Goal: Task Accomplishment & Management: Use online tool/utility

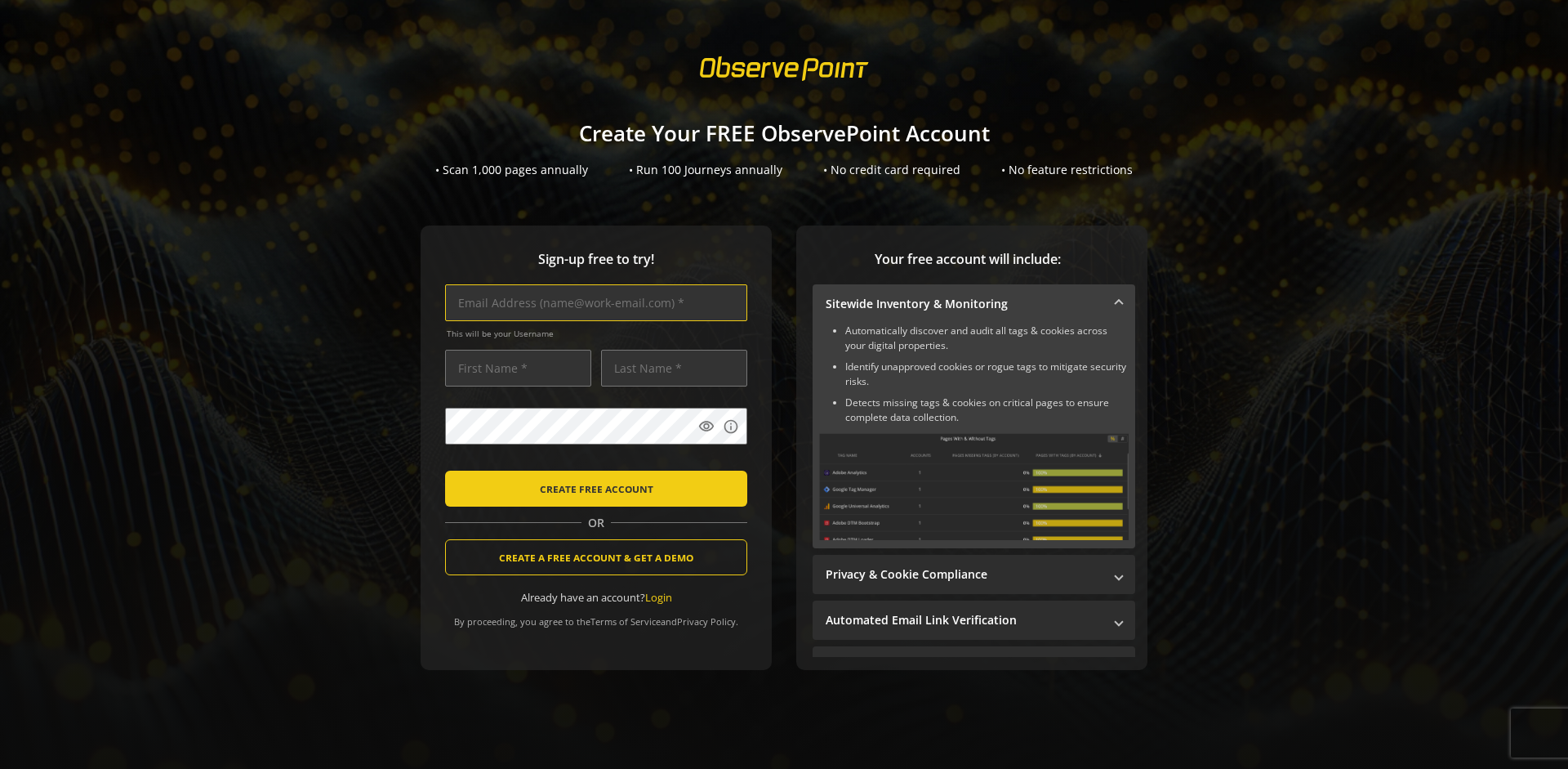
click at [592, 302] on input "text" at bounding box center [596, 302] width 302 height 37
type input "[EMAIL_ADDRESS][DOMAIN_NAME]"
click at [514, 368] on input "text" at bounding box center [518, 368] width 146 height 37
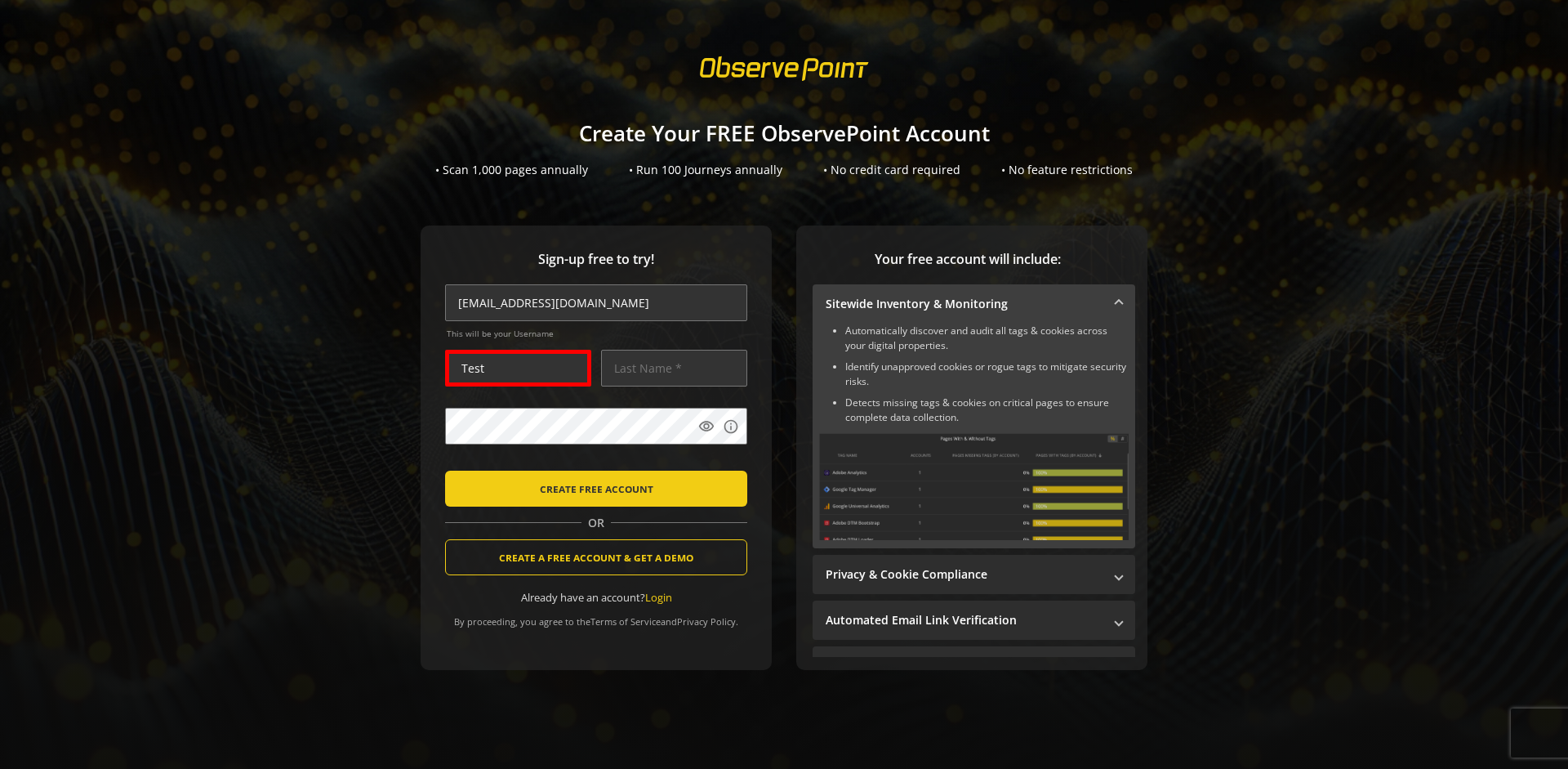
type input "Test"
click at [670, 368] on input "text" at bounding box center [674, 368] width 146 height 37
type input "User"
click at [804, 461] on body "Loading... Create Your FREE ObservePoint Account • Scan 1,000 pages annually • …" at bounding box center [784, 384] width 1568 height 769
click at [592, 488] on span "CREATE FREE ACCOUNT" at bounding box center [597, 488] width 114 height 30
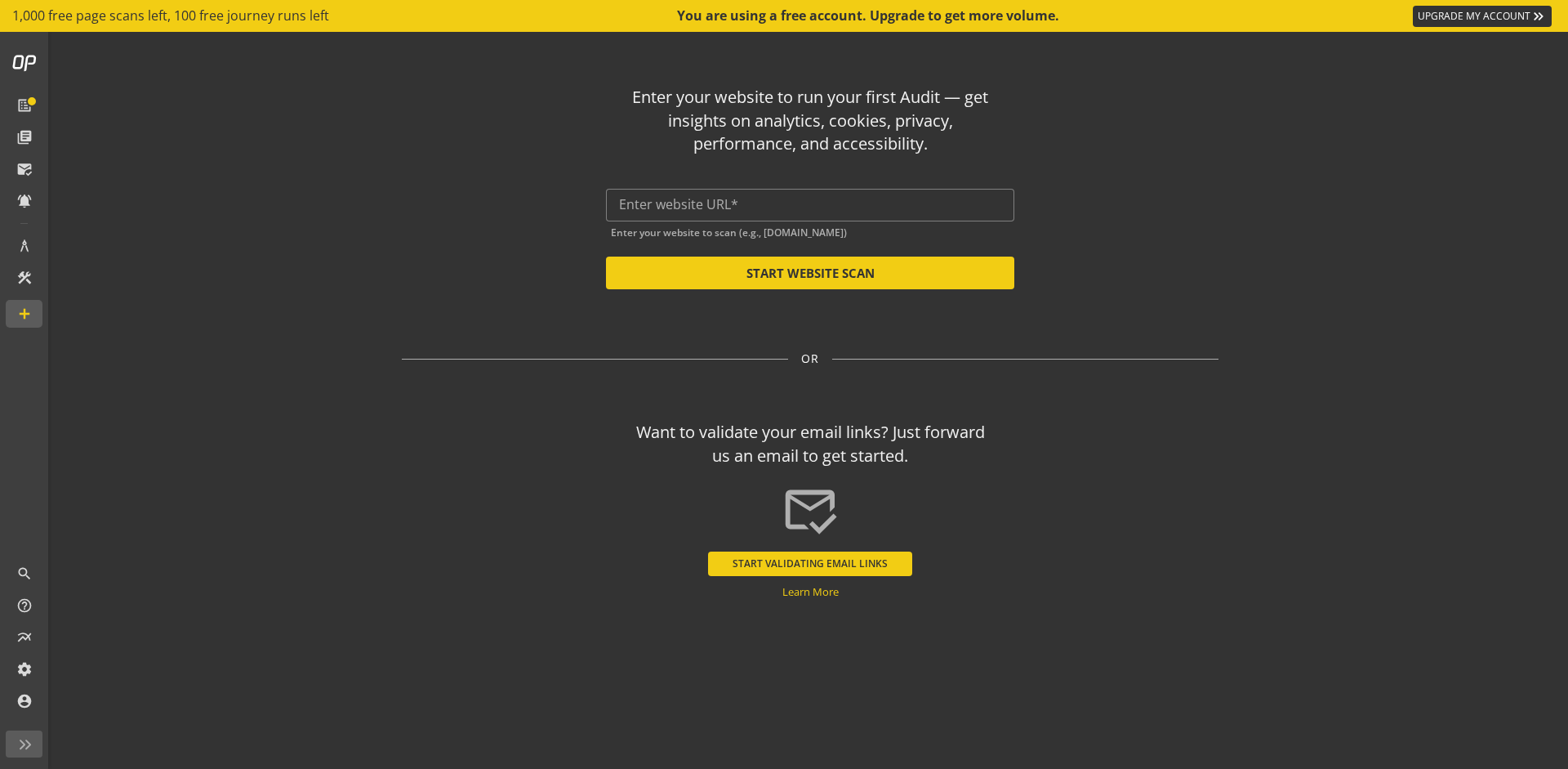
click at [811, 204] on input "text" at bounding box center [811, 204] width 382 height 15
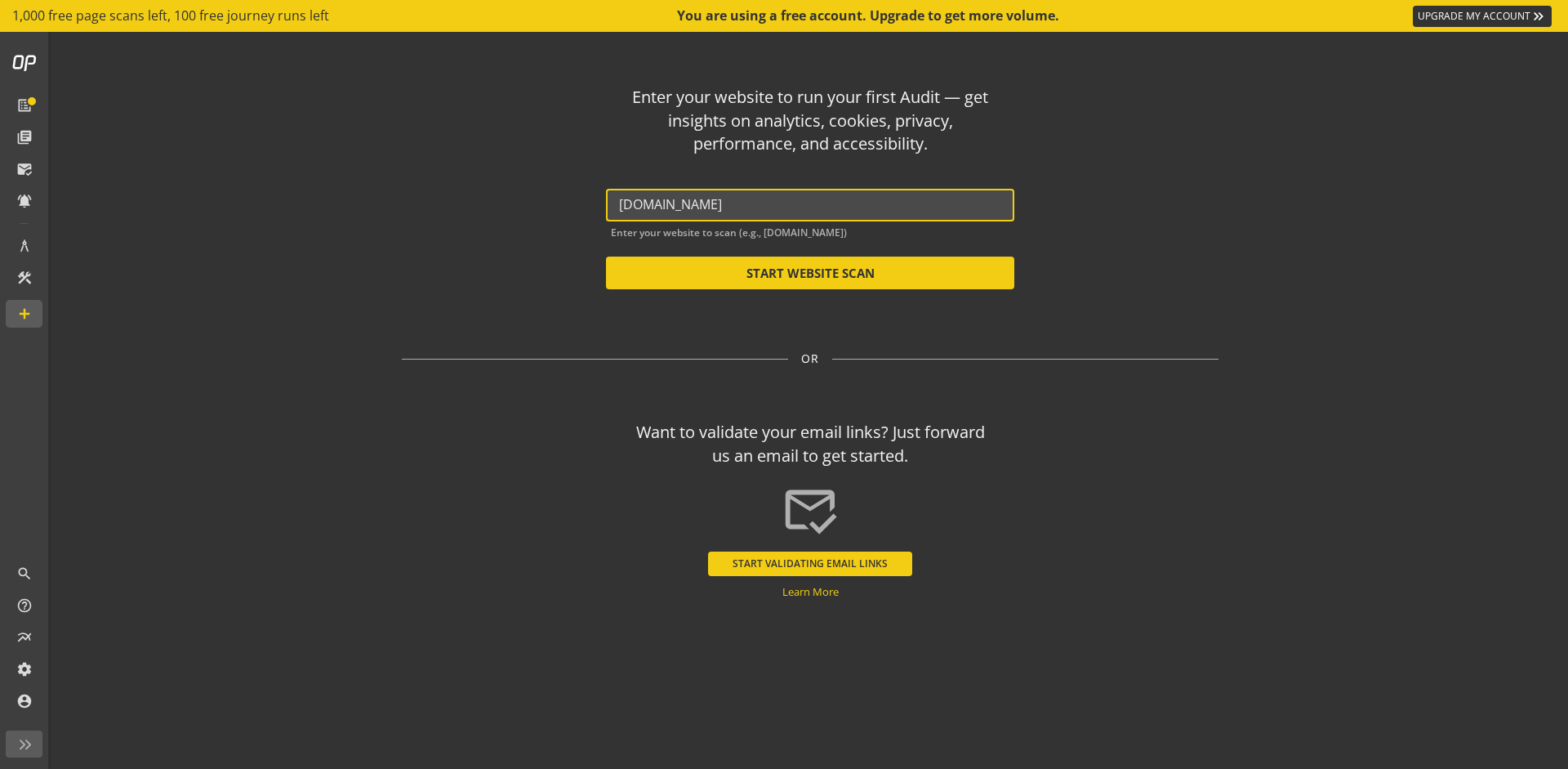
click at [811, 273] on button "START WEBSITE SCAN" at bounding box center [810, 272] width 408 height 32
type input "[URL][DOMAIN_NAME]"
